Goal: Task Accomplishment & Management: Manage account settings

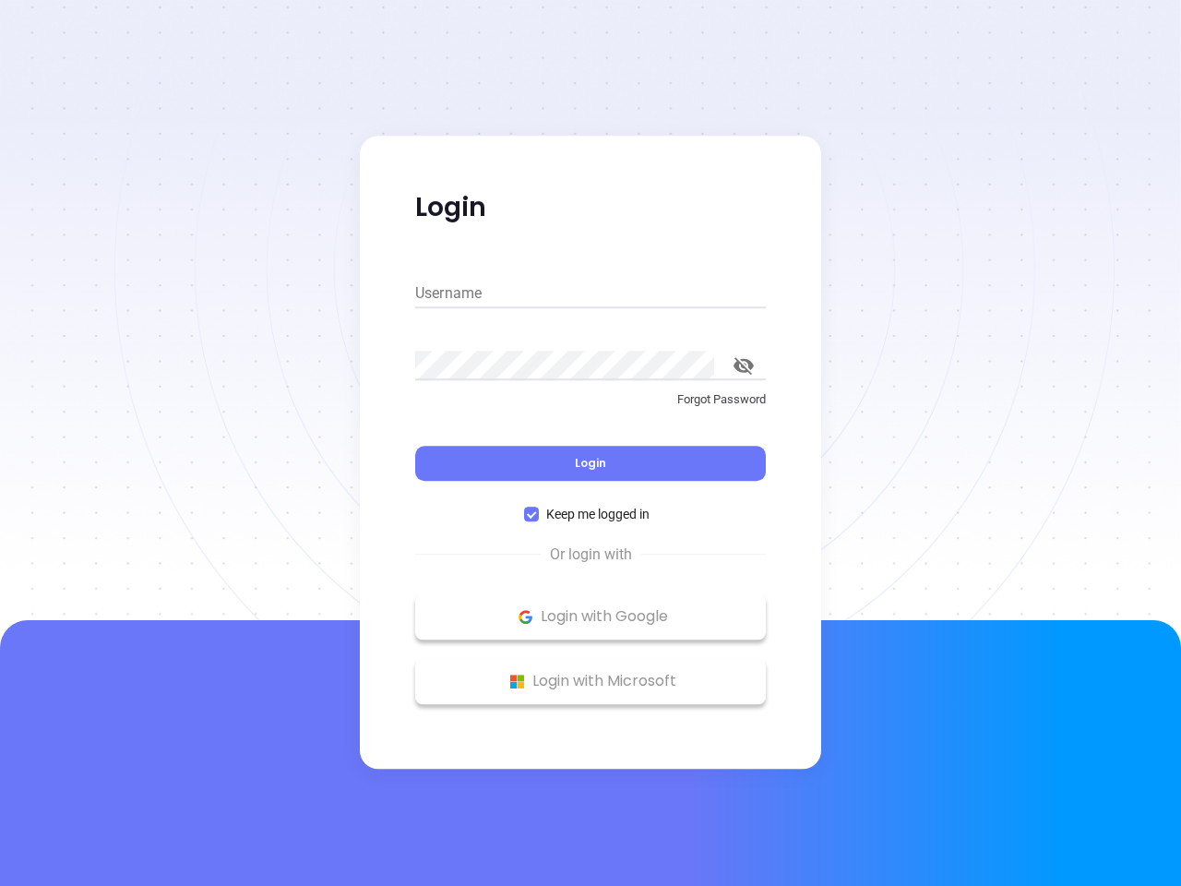
click at [590, 443] on div "Login" at bounding box center [590, 451] width 351 height 57
click at [590, 293] on input "Username" at bounding box center [590, 294] width 351 height 30
click at [743, 365] on icon "toggle password visibility" at bounding box center [743, 366] width 20 height 18
click at [590, 463] on span "Login" at bounding box center [590, 463] width 31 height 16
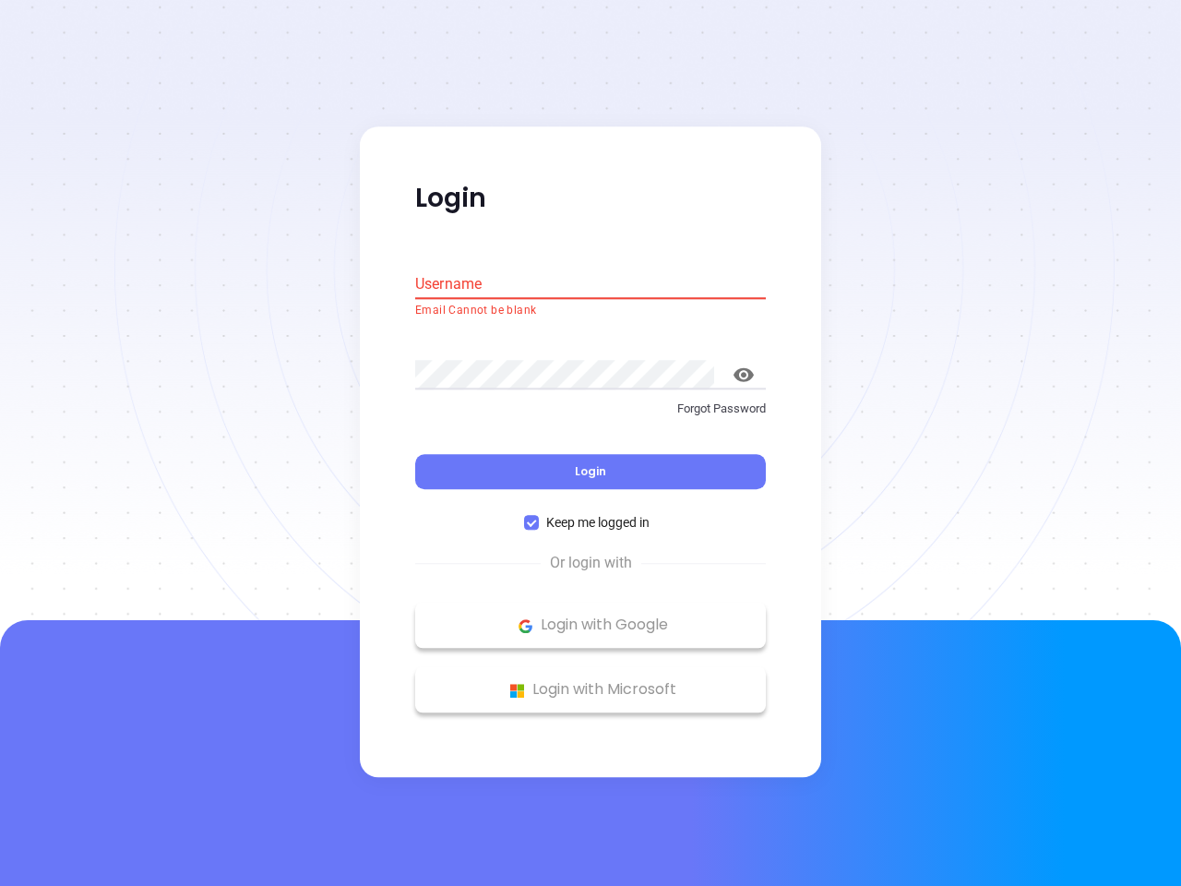
click at [590, 514] on span "Keep me logged in" at bounding box center [598, 523] width 118 height 20
click at [539, 516] on input "Keep me logged in" at bounding box center [531, 523] width 15 height 15
checkbox input "false"
click at [590, 616] on p "Login with Google" at bounding box center [590, 626] width 332 height 28
click at [590, 681] on p "Login with Microsoft" at bounding box center [590, 690] width 332 height 28
